Goal: Information Seeking & Learning: Learn about a topic

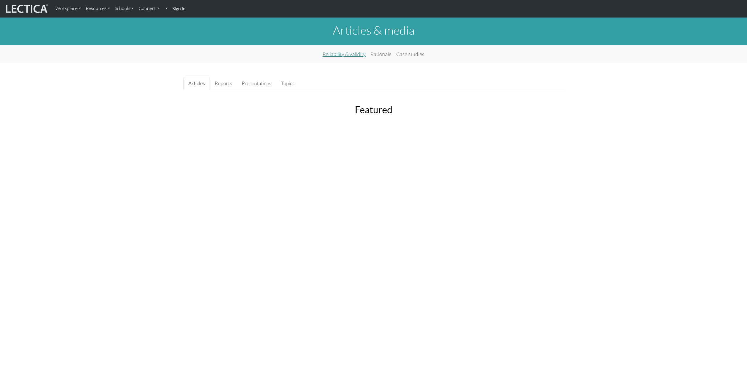
click at [353, 54] on link "Reliability & validity" at bounding box center [344, 54] width 48 height 13
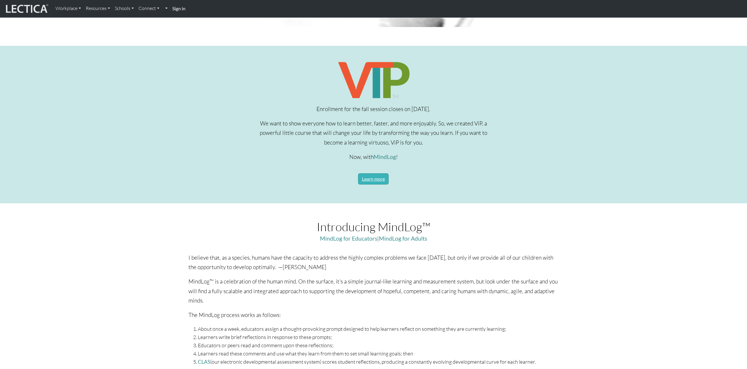
scroll to position [176, 0]
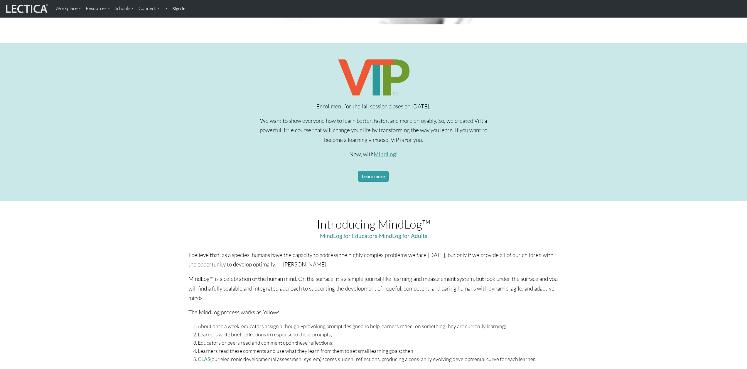
click at [389, 156] on link "MindLog" at bounding box center [385, 154] width 22 height 7
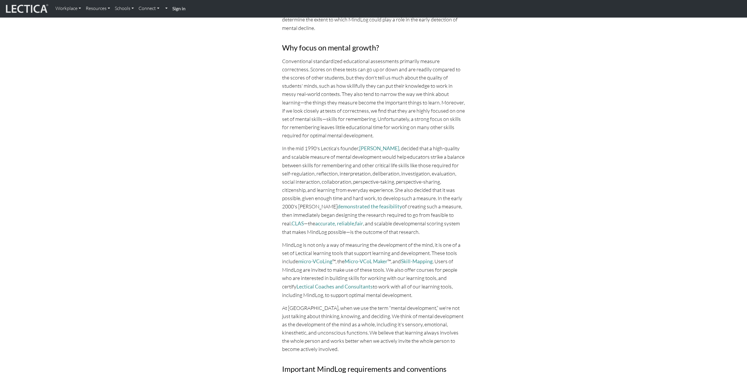
scroll to position [1704, 0]
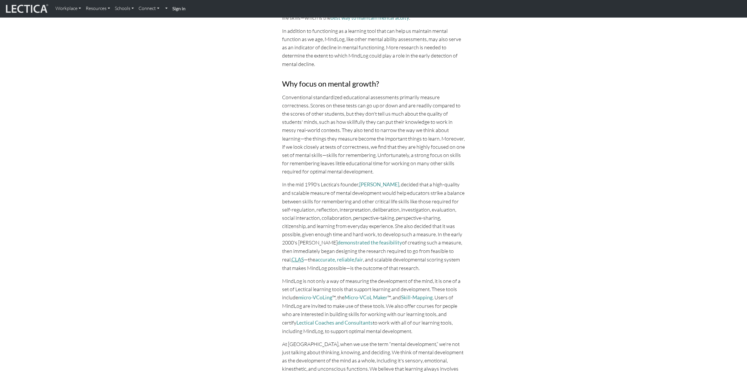
click at [304, 257] on link "CLAS" at bounding box center [298, 260] width 12 height 6
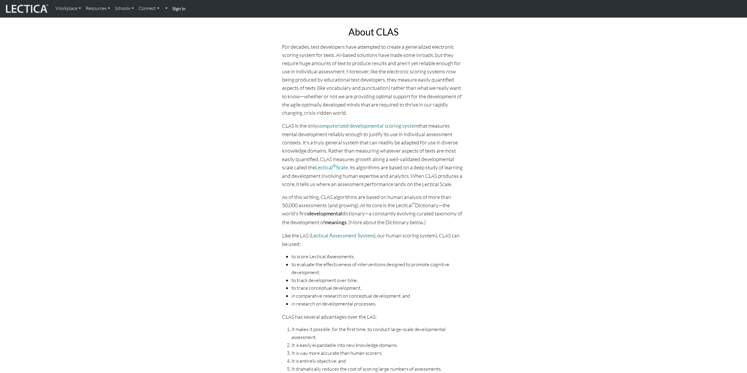
scroll to position [59, 0]
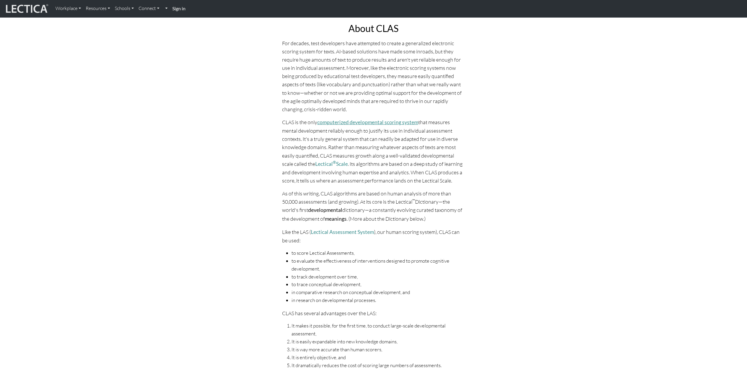
click at [352, 122] on link "computerized developmental scoring system" at bounding box center [367, 122] width 101 height 6
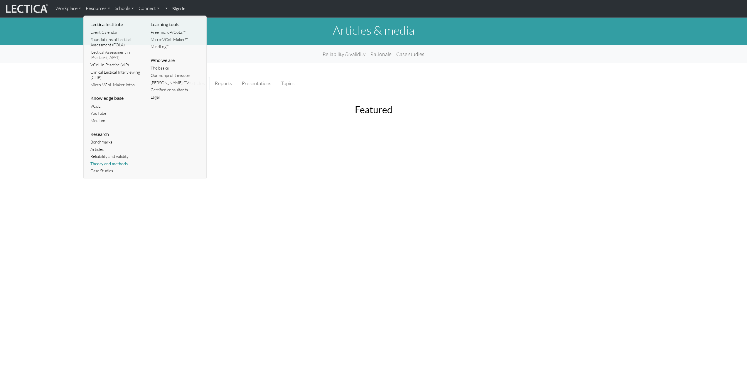
click at [109, 164] on link "Theory and methods" at bounding box center [115, 163] width 53 height 7
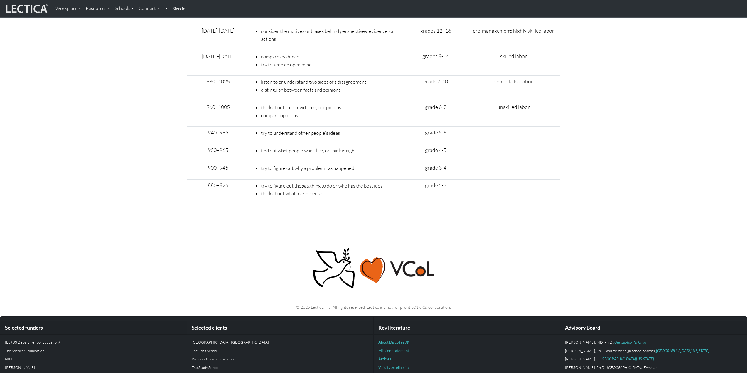
scroll to position [2155, 0]
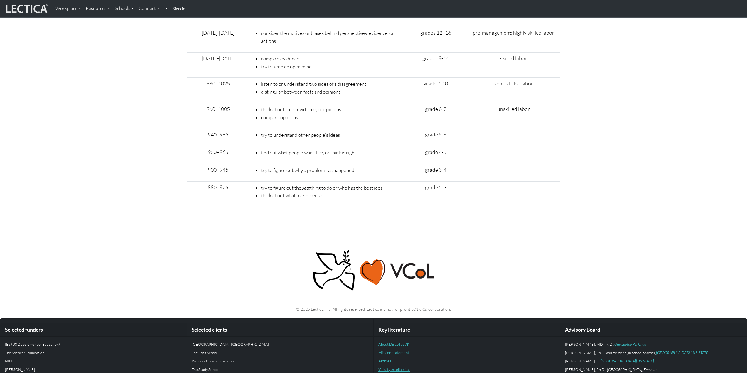
click at [397, 367] on link "Validity & reliability" at bounding box center [394, 369] width 31 height 5
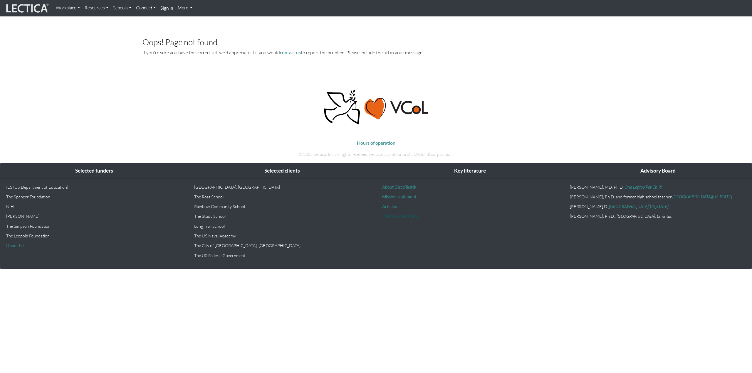
click at [395, 215] on link "Validity & reliability" at bounding box center [400, 216] width 37 height 5
click at [400, 189] on link "About DiscoTest®" at bounding box center [398, 187] width 33 height 5
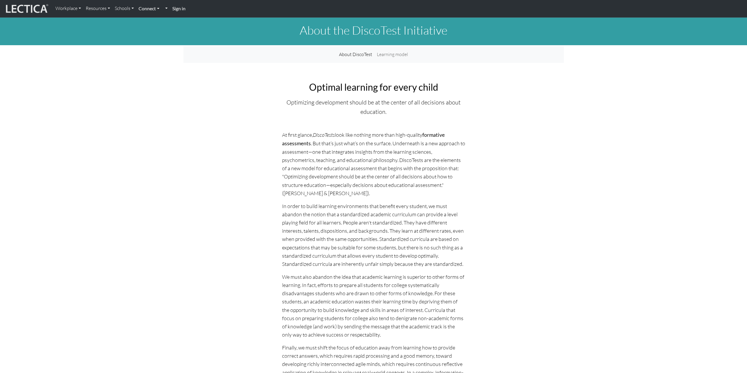
click at [152, 8] on link "Connect" at bounding box center [149, 8] width 26 height 12
click at [156, 63] on link "Facebook" at bounding box center [152, 61] width 23 height 7
click at [152, 8] on link "Connect" at bounding box center [149, 8] width 26 height 12
click at [153, 33] on link "Contact" at bounding box center [152, 32] width 23 height 7
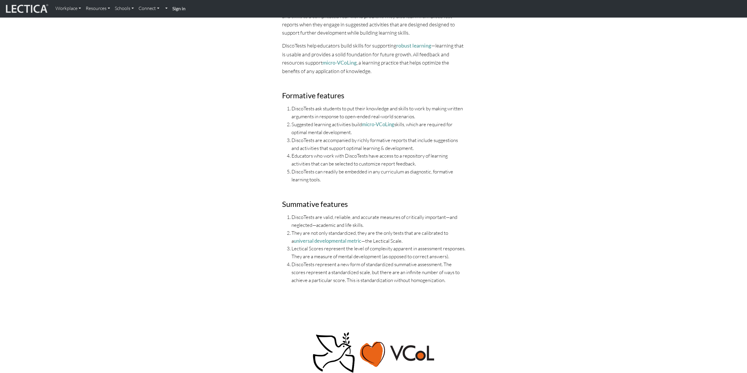
scroll to position [962, 0]
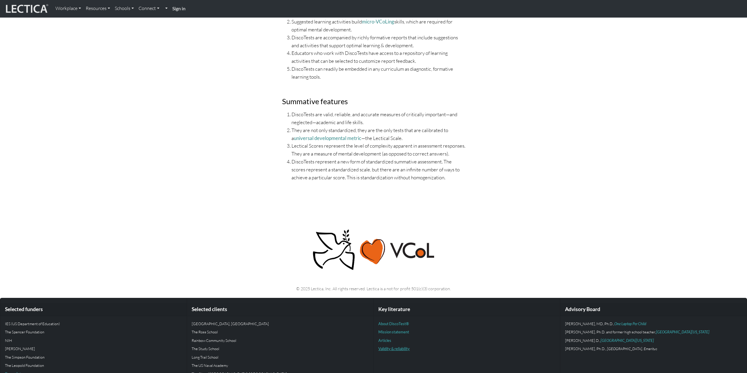
click at [389, 347] on link "Validity & reliability" at bounding box center [394, 349] width 31 height 5
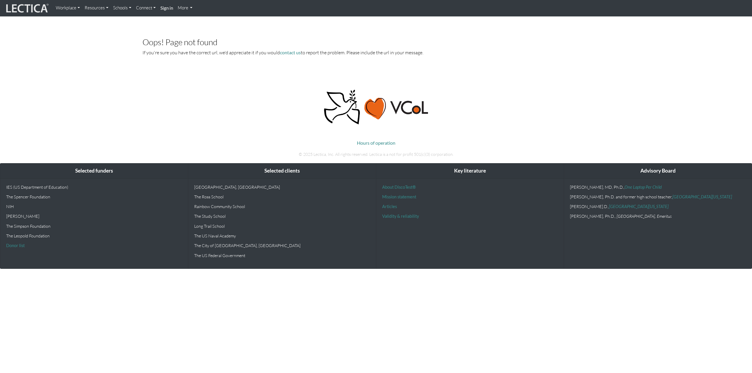
click at [181, 9] on link "More" at bounding box center [185, 7] width 20 height 11
click at [182, 8] on link "More" at bounding box center [185, 7] width 20 height 11
click at [162, 9] on strong "Sign in" at bounding box center [166, 7] width 13 height 5
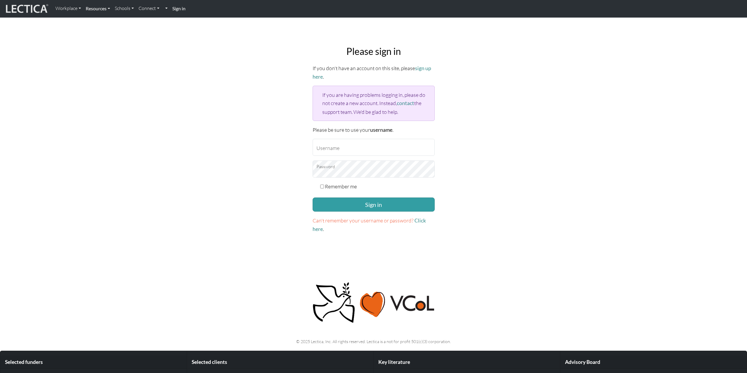
click at [102, 11] on link "Resources" at bounding box center [97, 8] width 29 height 12
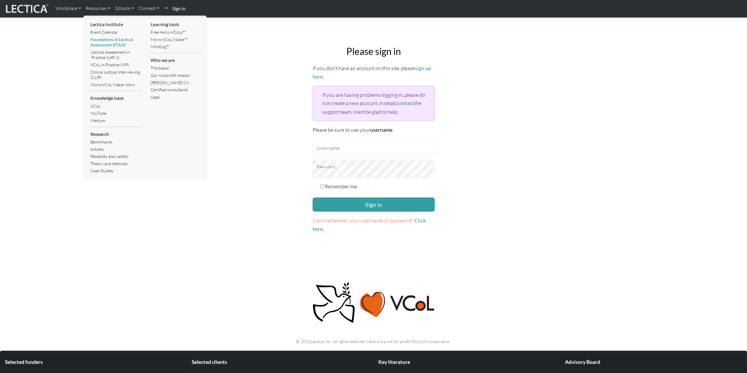
click at [112, 42] on link "Foundations of Lectical Assessment (FOLA)" at bounding box center [115, 42] width 53 height 13
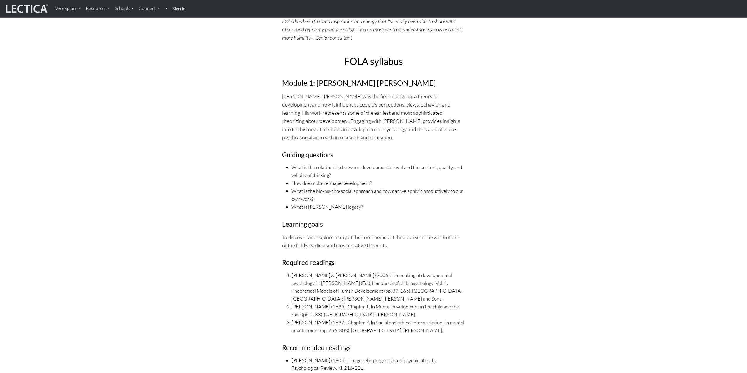
scroll to position [1469, 0]
